Goal: Check status: Check status

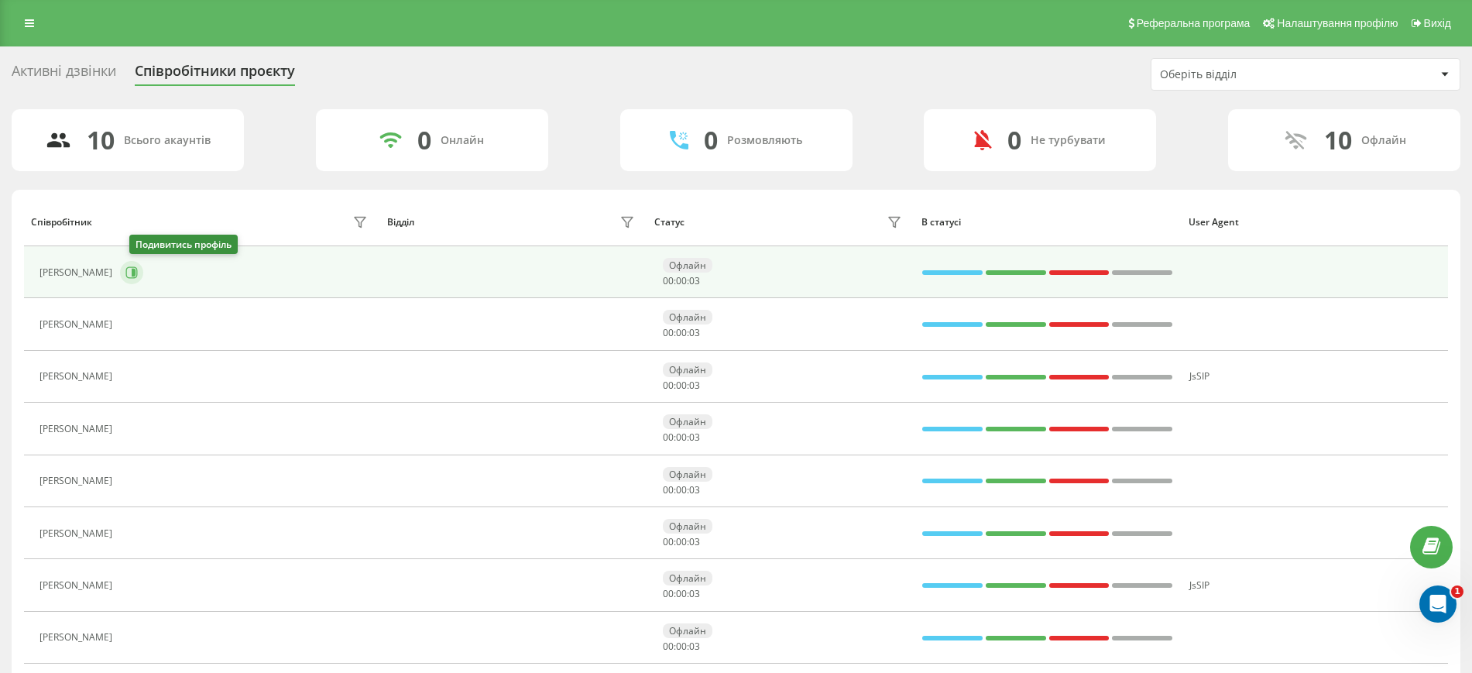
click at [136, 272] on icon at bounding box center [132, 272] width 12 height 12
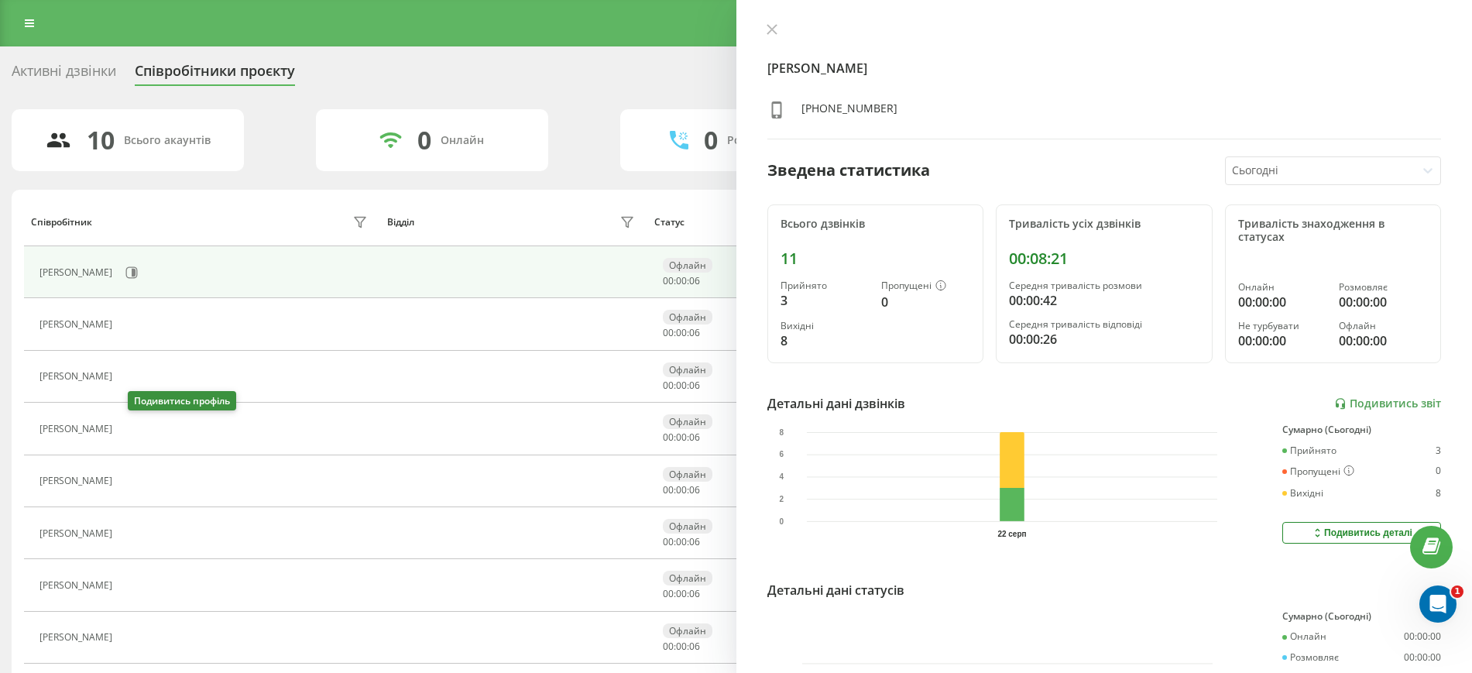
click at [130, 433] on button at bounding box center [129, 431] width 19 height 22
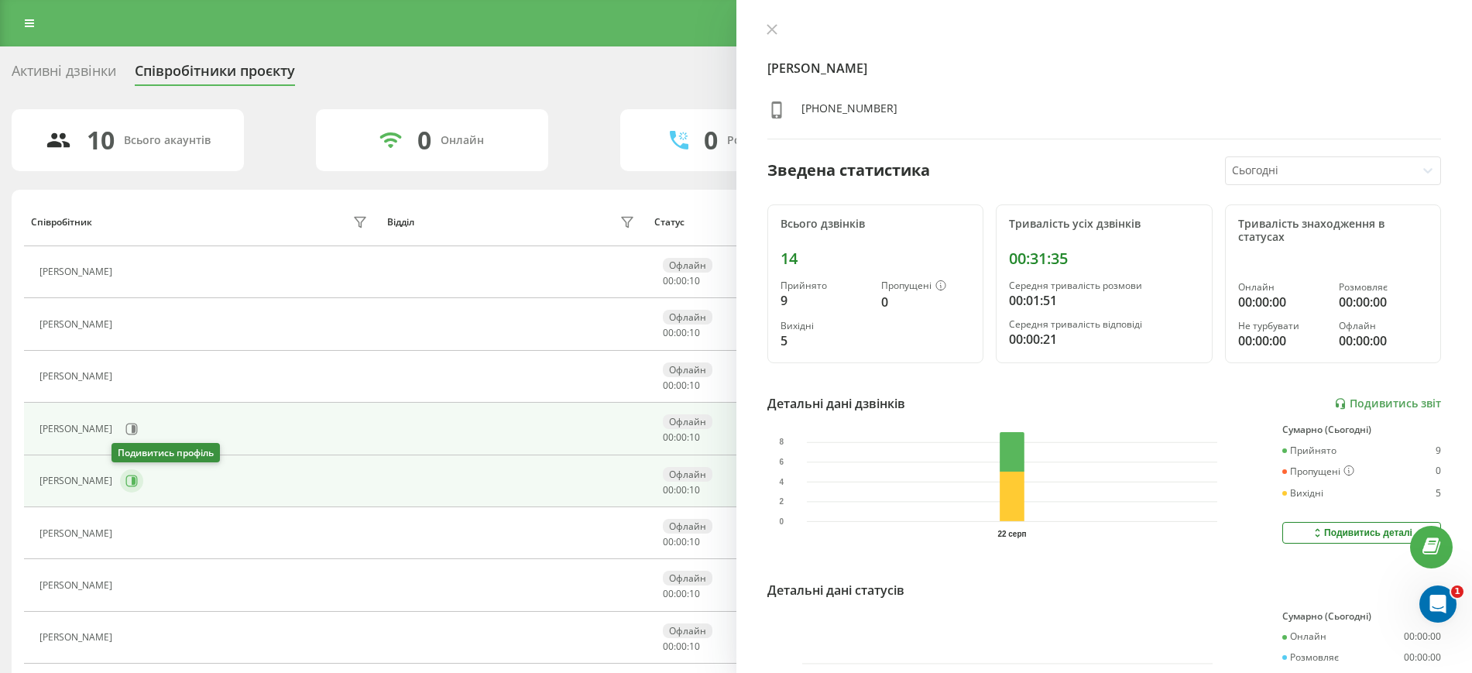
click at [132, 479] on icon at bounding box center [134, 481] width 4 height 8
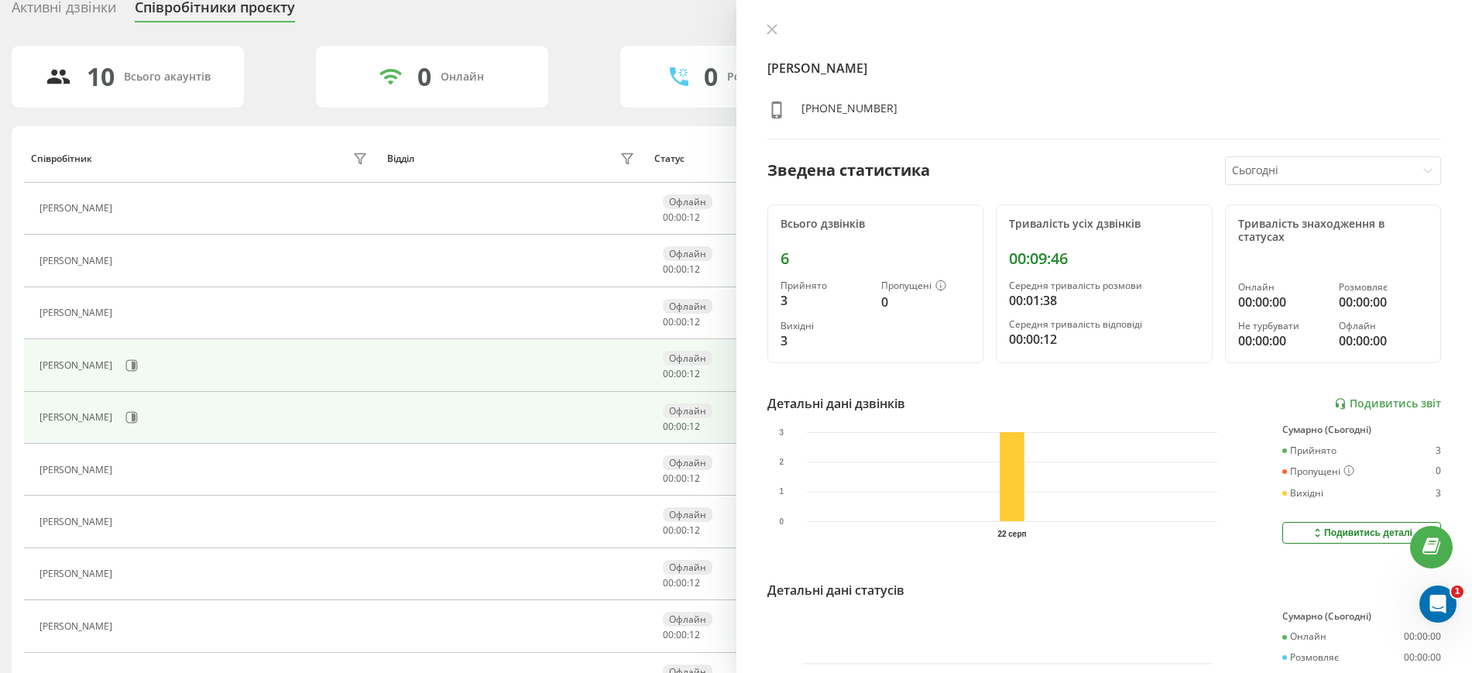
scroll to position [97, 0]
